Goal: Information Seeking & Learning: Find contact information

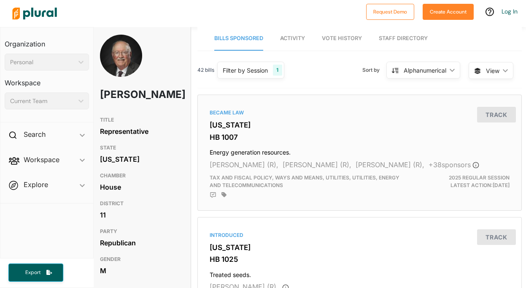
scroll to position [0, 4]
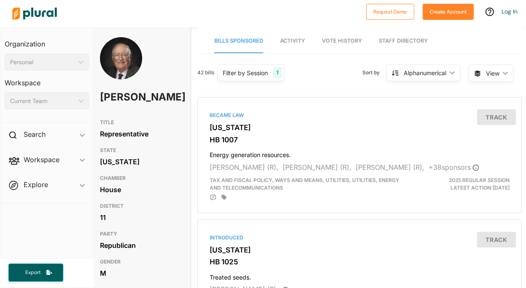
click at [407, 43] on link "Staff Directory" at bounding box center [403, 41] width 49 height 24
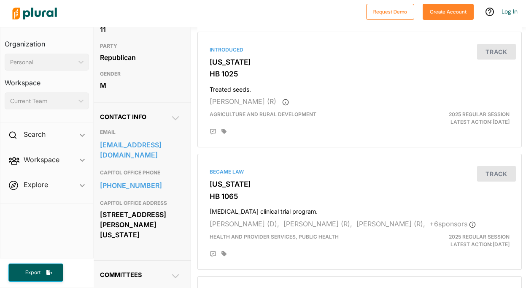
scroll to position [190, 4]
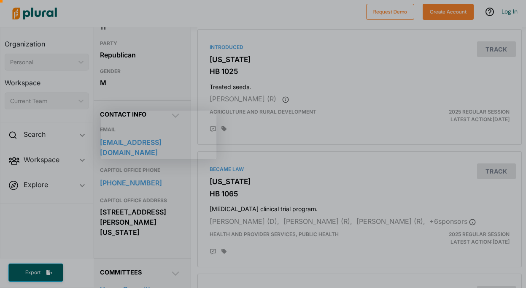
click at [148, 199] on body "Request Demo Create Account Log In Organization Personal ic_keyboard_arrow_down…" at bounding box center [263, 144] width 526 height 288
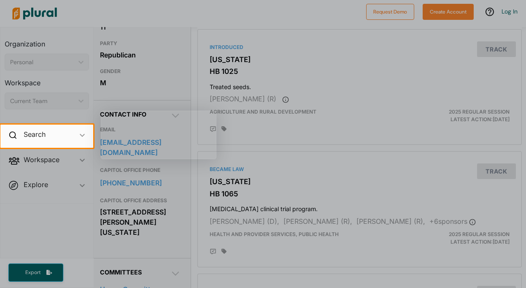
click at [148, 199] on div at bounding box center [263, 218] width 526 height 140
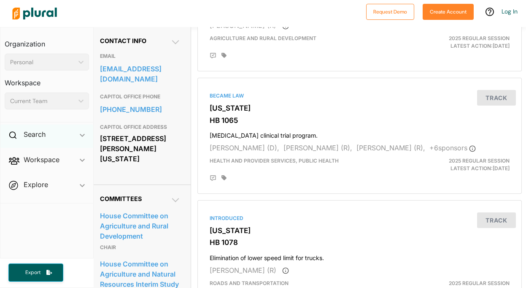
scroll to position [264, 0]
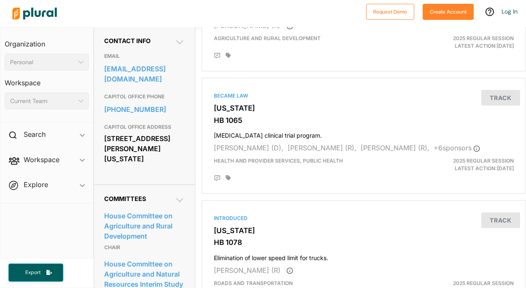
drag, startPoint x: 178, startPoint y: 157, endPoint x: 102, endPoint y: 144, distance: 76.7
click at [102, 144] on div "Contact Info EMAIL [EMAIL_ADDRESS][DOMAIN_NAME] CAPITOL OFFICE PHONE [PHONE_NUM…" at bounding box center [144, 106] width 101 height 158
copy div "[STREET_ADDRESS][PERSON_NAME][US_STATE]"
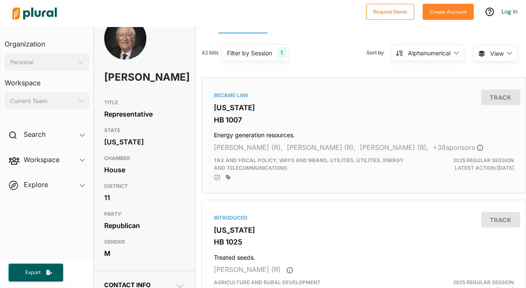
scroll to position [0, 0]
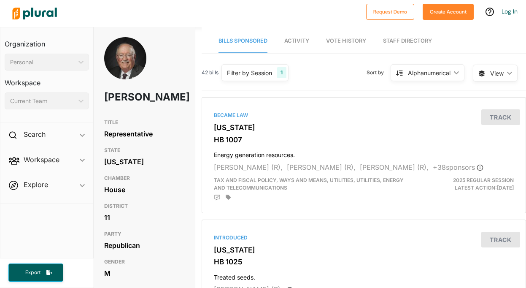
click at [299, 41] on span "Activity" at bounding box center [296, 41] width 25 height 6
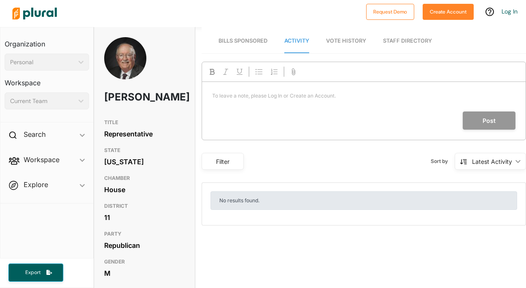
click at [330, 43] on span "Vote History" at bounding box center [346, 41] width 40 height 6
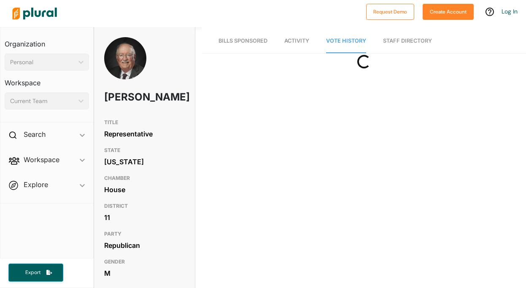
click at [394, 42] on link "Staff Directory" at bounding box center [407, 41] width 49 height 24
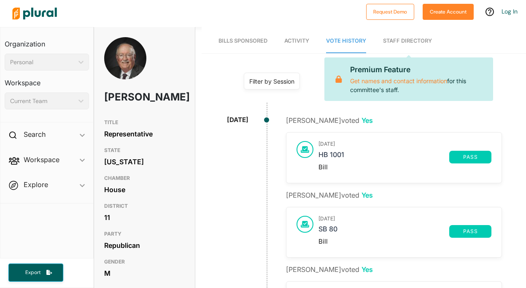
click at [222, 46] on link "Bills Sponsored" at bounding box center [243, 41] width 49 height 24
